Goal: Communication & Community: Answer question/provide support

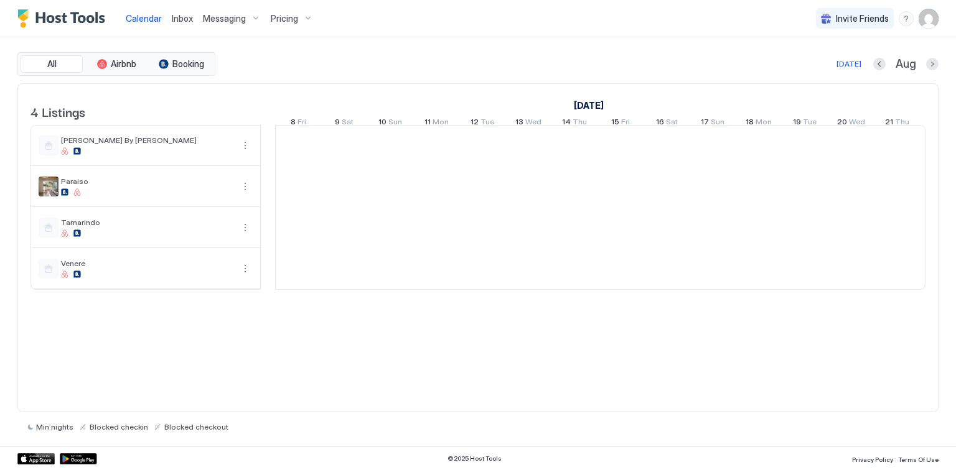
scroll to position [0, 691]
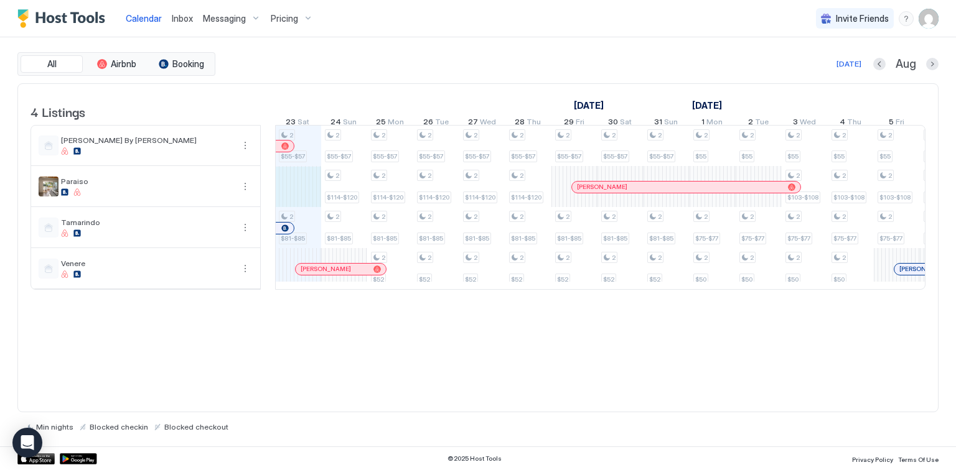
click at [311, 192] on div "2 $55-$57 2 $81-$85 2 $55-$57 2 $114-$120 2 $81-$85 2 $55-$57 2 $114-$120 2 $81…" at bounding box center [827, 208] width 2486 height 164
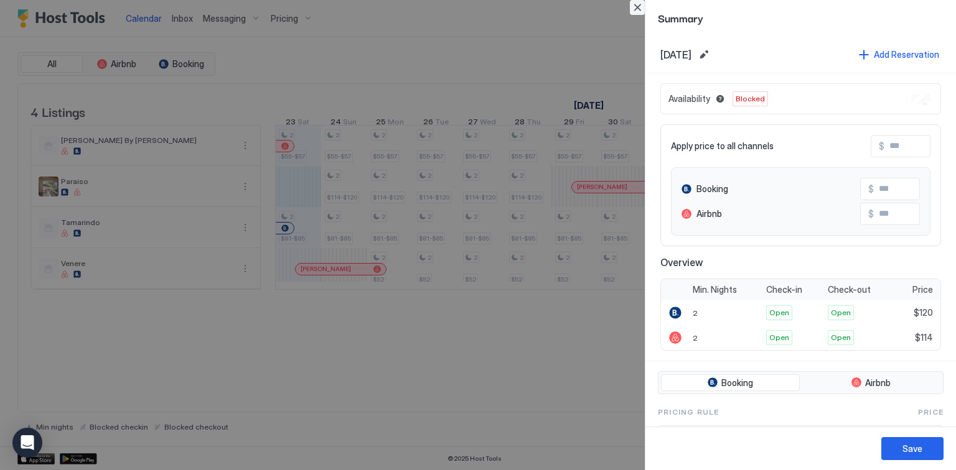
click at [637, 12] on button "Close" at bounding box center [637, 7] width 15 height 15
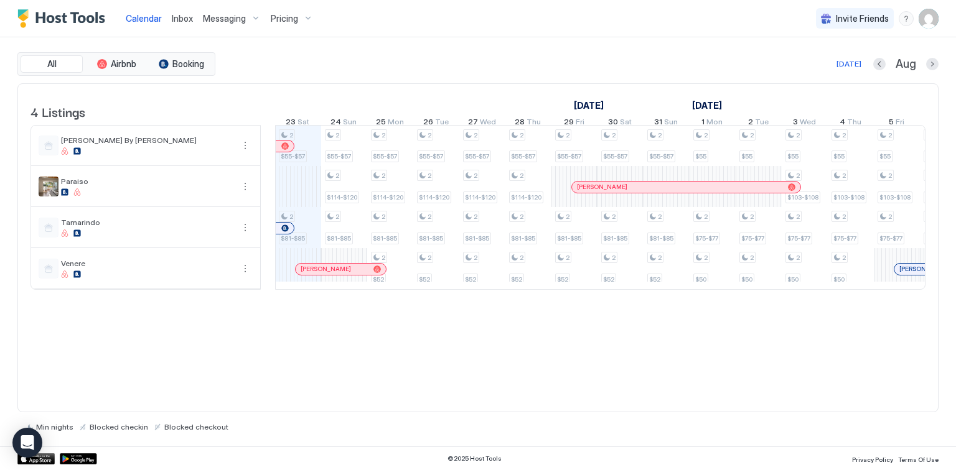
click at [177, 22] on span "Inbox" at bounding box center [182, 18] width 21 height 11
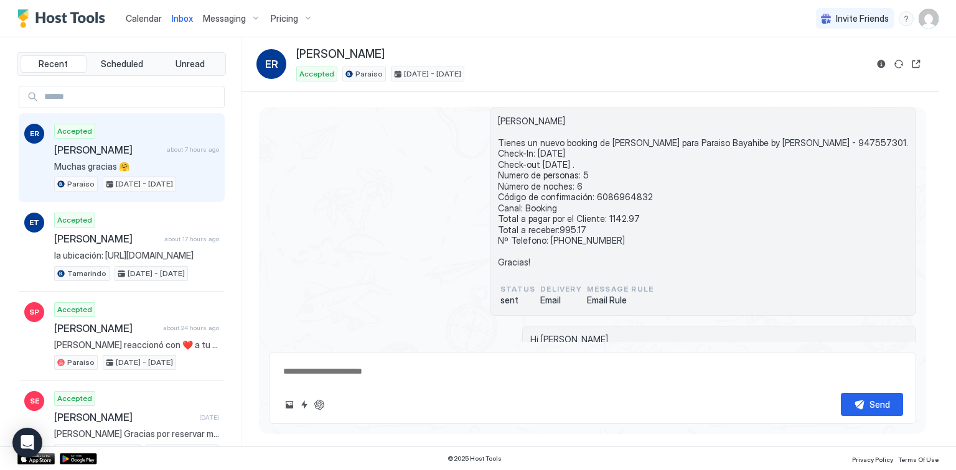
scroll to position [28, 0]
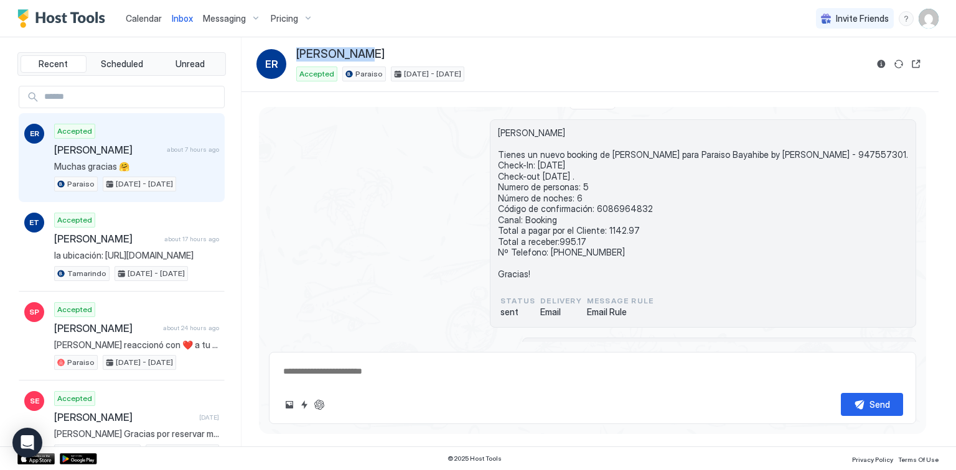
drag, startPoint x: 375, startPoint y: 54, endPoint x: 289, endPoint y: 59, distance: 86.6
click at [289, 59] on div "ER [PERSON_NAME] Accepted Paraiso [DATE] - [DATE]" at bounding box center [561, 64] width 610 height 34
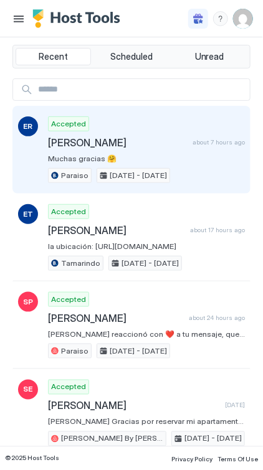
click at [65, 142] on span "[PERSON_NAME]" at bounding box center [117, 142] width 139 height 12
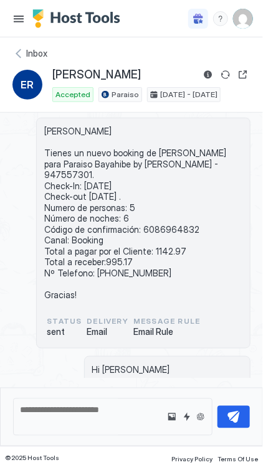
click at [167, 213] on span "[PERSON_NAME] Tienes un nuevo booking de [PERSON_NAME] para Paraiso Bayahibe by…" at bounding box center [143, 213] width 198 height 174
copy span "6086964832"
drag, startPoint x: 123, startPoint y: 72, endPoint x: 52, endPoint y: 74, distance: 70.3
click at [52, 74] on span "[PERSON_NAME]" at bounding box center [96, 75] width 88 height 14
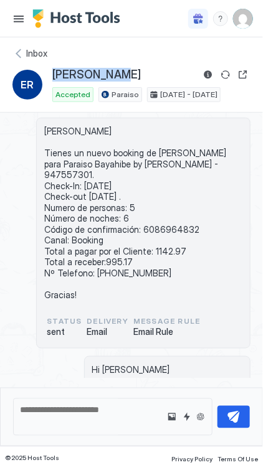
copy span "[PERSON_NAME]"
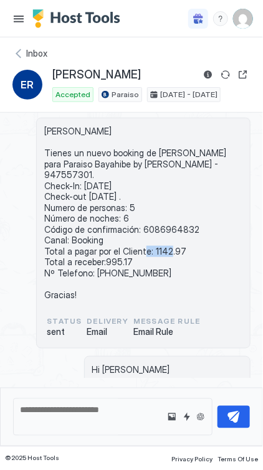
drag, startPoint x: 179, startPoint y: 240, endPoint x: 149, endPoint y: 239, distance: 29.9
click at [149, 239] on span "[PERSON_NAME] Tienes un nuevo booking de [PERSON_NAME] para Paraiso Bayahibe by…" at bounding box center [143, 213] width 198 height 174
copy span "1142.97"
drag, startPoint x: 155, startPoint y: 261, endPoint x: 92, endPoint y: 263, distance: 62.9
click at [92, 263] on span "[PERSON_NAME] Tienes un nuevo booking de [PERSON_NAME] para Paraiso Bayahibe by…" at bounding box center [143, 213] width 198 height 174
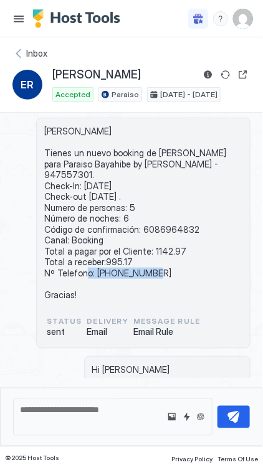
copy span "[PHONE_NUMBER]"
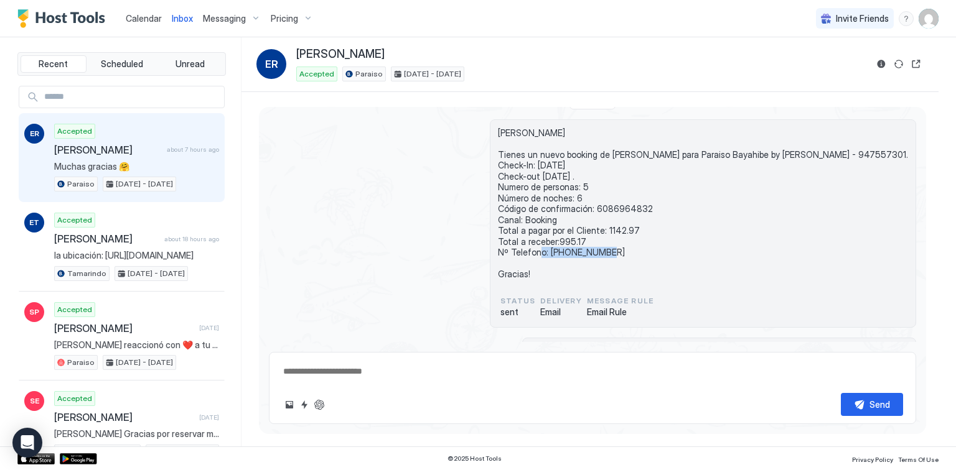
type textarea "*"
